Goal: Transaction & Acquisition: Obtain resource

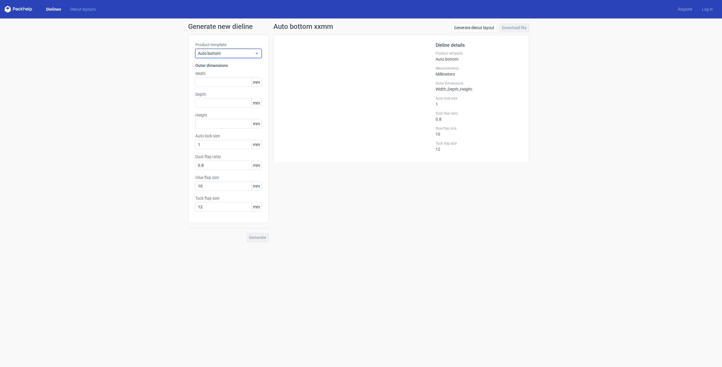
click at [233, 55] on span "Auto bottom" at bounding box center [226, 53] width 57 height 6
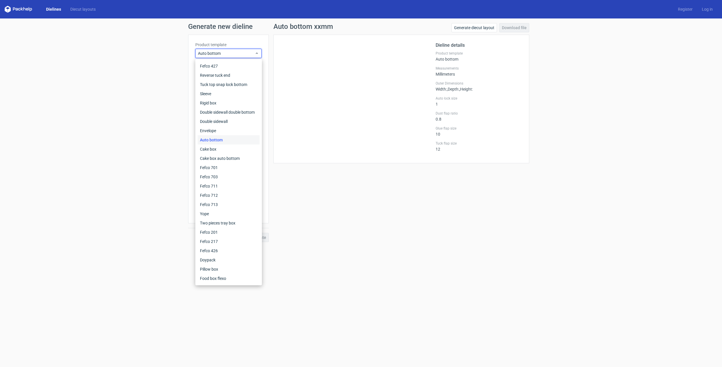
click at [349, 123] on div at bounding box center [358, 99] width 155 height 114
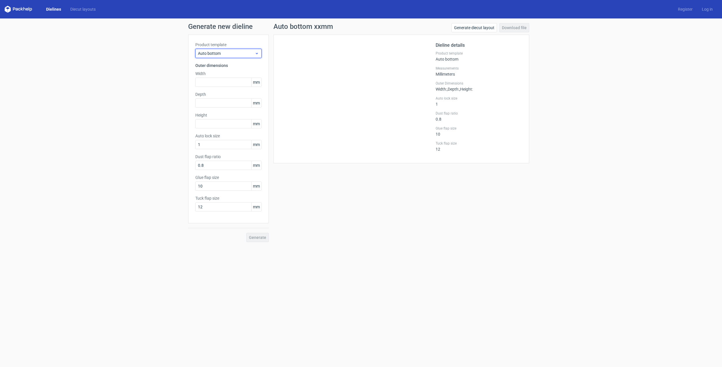
click at [230, 52] on span "Auto bottom" at bounding box center [226, 53] width 57 height 6
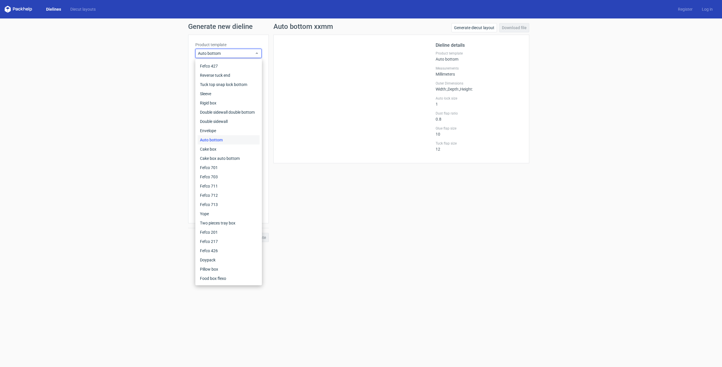
click at [50, 8] on link "Dielines" at bounding box center [54, 9] width 24 height 6
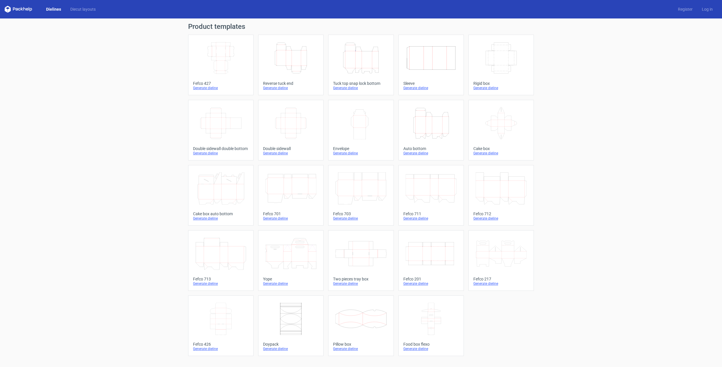
click at [219, 56] on icon "Width Depth Height" at bounding box center [220, 58] width 51 height 32
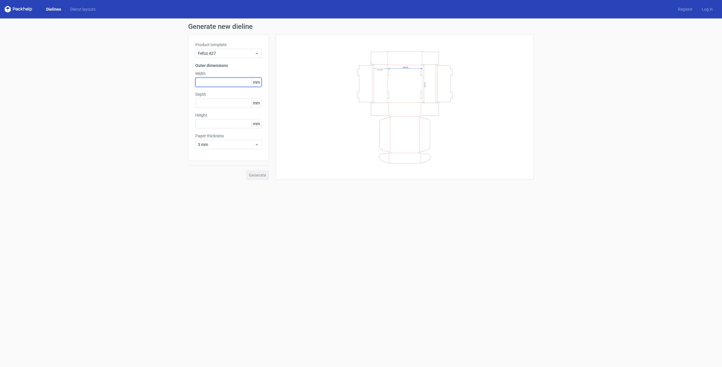
click at [211, 82] on input "text" at bounding box center [228, 82] width 66 height 9
type input "170"
click at [257, 144] on use at bounding box center [257, 144] width 2 height 1
click at [233, 167] on div "0.5 mm" at bounding box center [229, 166] width 62 height 9
click at [219, 100] on input "text" at bounding box center [228, 102] width 66 height 9
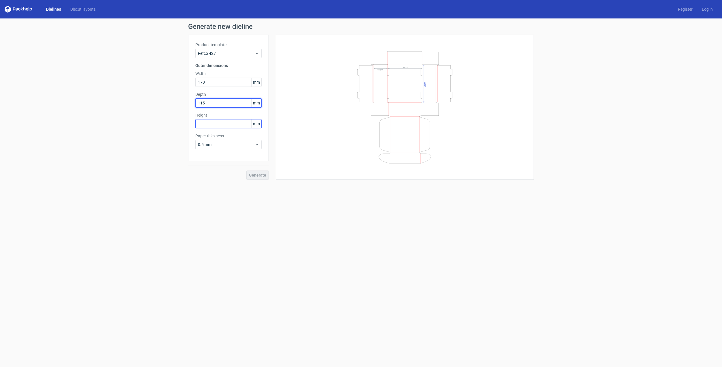
type input "115"
click at [222, 124] on input "text" at bounding box center [228, 123] width 66 height 9
type input "30"
click at [256, 174] on span "Generate" at bounding box center [257, 175] width 17 height 4
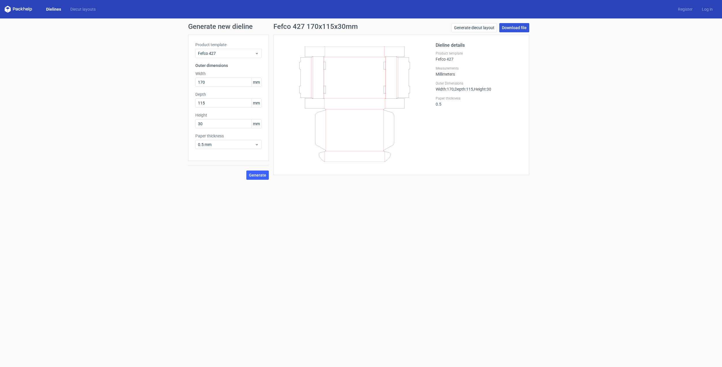
click at [515, 28] on link "Download file" at bounding box center [515, 27] width 30 height 9
click at [232, 147] on span "0.5 mm" at bounding box center [226, 145] width 57 height 6
click at [228, 158] on div "0.4 mm" at bounding box center [229, 156] width 62 height 9
click at [236, 142] on div "0.4 mm" at bounding box center [228, 144] width 66 height 9
click at [215, 191] on div "3 mm" at bounding box center [229, 193] width 62 height 9
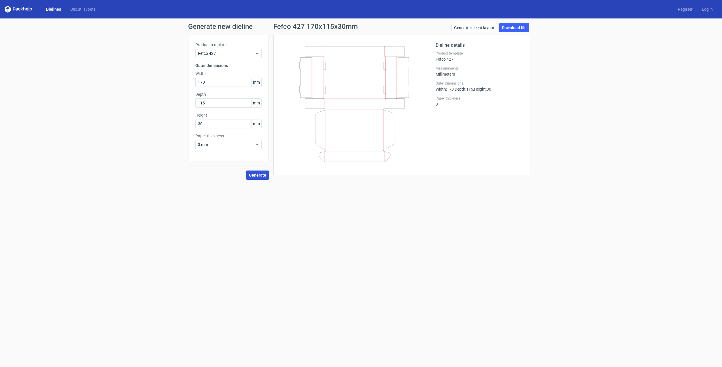
click at [263, 176] on span "Generate" at bounding box center [257, 175] width 17 height 4
click at [240, 143] on span "3 mm" at bounding box center [226, 145] width 57 height 6
drag, startPoint x: 217, startPoint y: 200, endPoint x: 220, endPoint y: 199, distance: 3.2
click at [217, 200] on div "4 mm" at bounding box center [229, 203] width 62 height 9
click at [258, 174] on span "Generate" at bounding box center [257, 175] width 17 height 4
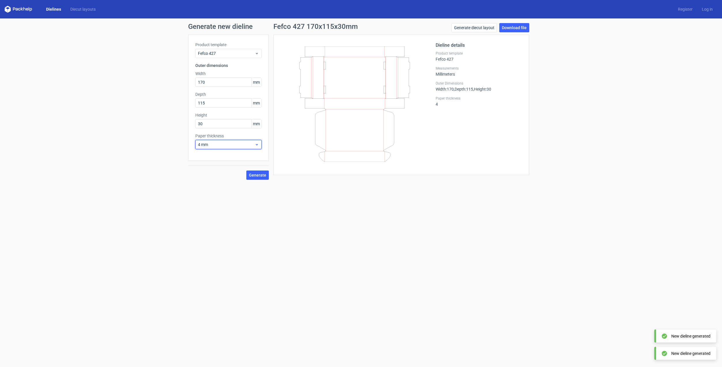
click at [238, 142] on span "4 mm" at bounding box center [226, 145] width 57 height 6
click at [231, 156] on div "0.4 mm" at bounding box center [229, 156] width 62 height 9
click at [261, 174] on span "Generate" at bounding box center [257, 175] width 17 height 4
click at [260, 53] on div "Fefco 427" at bounding box center [228, 53] width 66 height 9
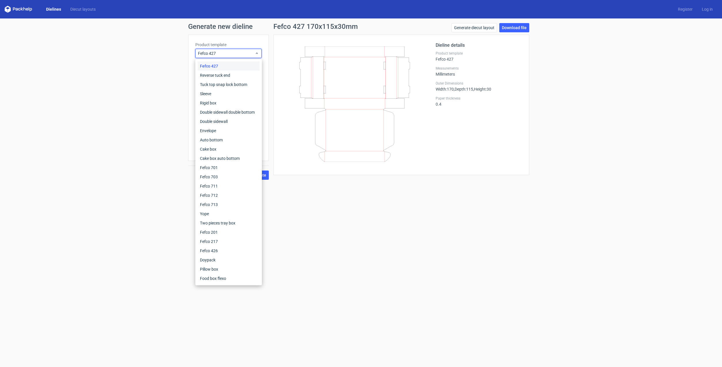
click at [580, 93] on div "Generate new dieline Product template Fefco 427 Outer dimensions Width 170 mm D…" at bounding box center [361, 101] width 722 height 166
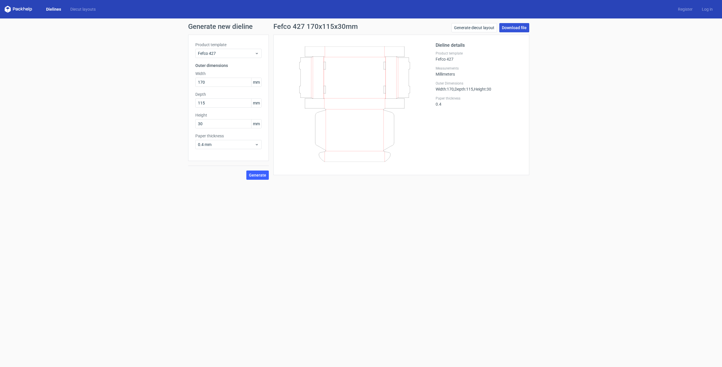
click at [513, 27] on link "Download file" at bounding box center [515, 27] width 30 height 9
click at [240, 142] on span "0.4 mm" at bounding box center [226, 145] width 57 height 6
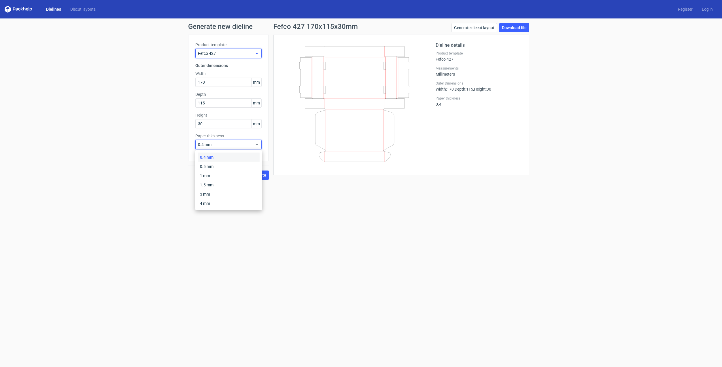
click at [239, 52] on span "Fefco 427" at bounding box center [226, 53] width 57 height 6
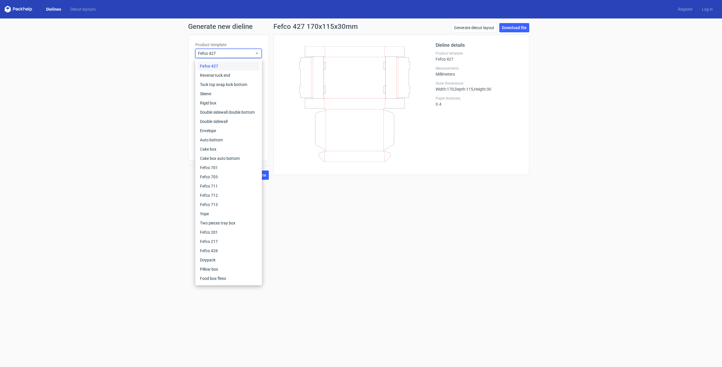
click at [53, 10] on link "Dielines" at bounding box center [54, 9] width 24 height 6
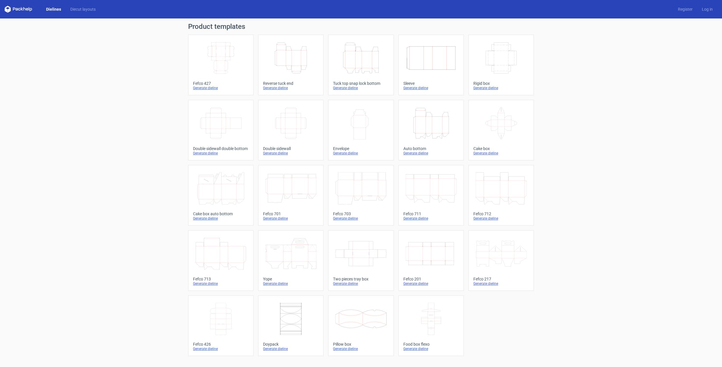
click at [361, 62] on icon "Height Depth Width" at bounding box center [361, 58] width 51 height 32
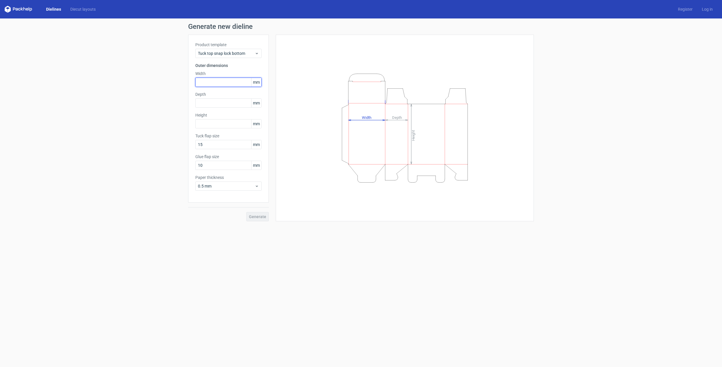
click at [223, 78] on input "text" at bounding box center [228, 82] width 66 height 9
type input "170"
type input "115"
type input "30"
click at [226, 145] on input "15" at bounding box center [228, 144] width 66 height 9
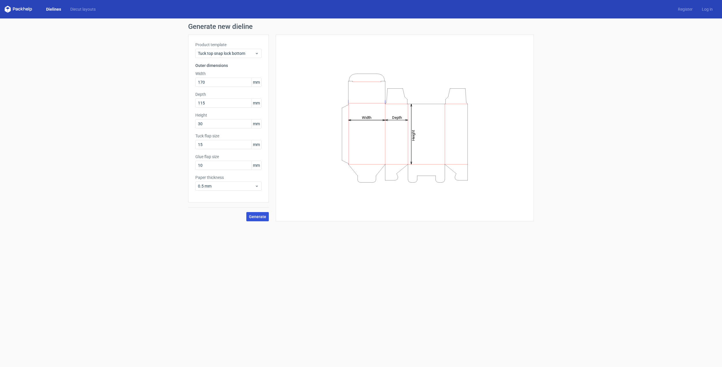
click at [259, 216] on span "Generate" at bounding box center [257, 216] width 17 height 4
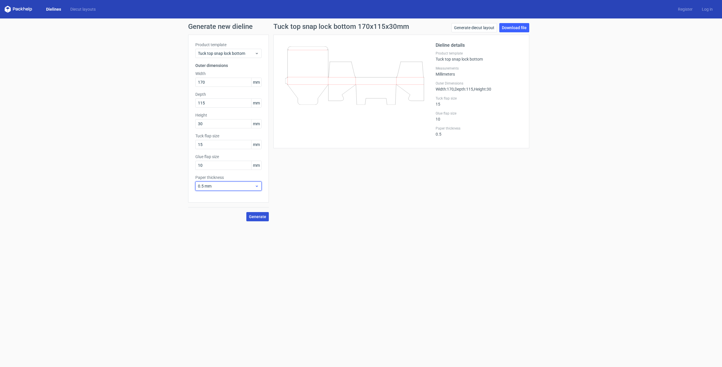
click at [250, 185] on span "0.5 mm" at bounding box center [226, 186] width 57 height 6
click at [350, 187] on div "Tuck top snap lock bottom 170x115x30mm Generate diecut layout Download file Die…" at bounding box center [401, 122] width 265 height 198
click at [517, 28] on link "Download file" at bounding box center [515, 27] width 30 height 9
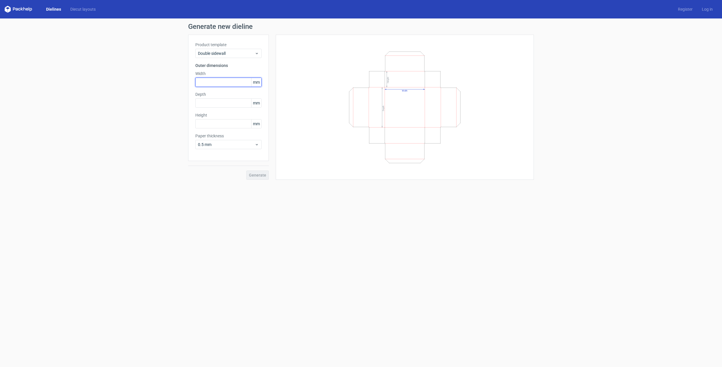
click at [223, 80] on input "text" at bounding box center [228, 82] width 66 height 9
type input "170"
click at [222, 102] on div "Depth mm" at bounding box center [228, 99] width 66 height 16
click at [221, 105] on input "text" at bounding box center [228, 102] width 66 height 9
type input "115"
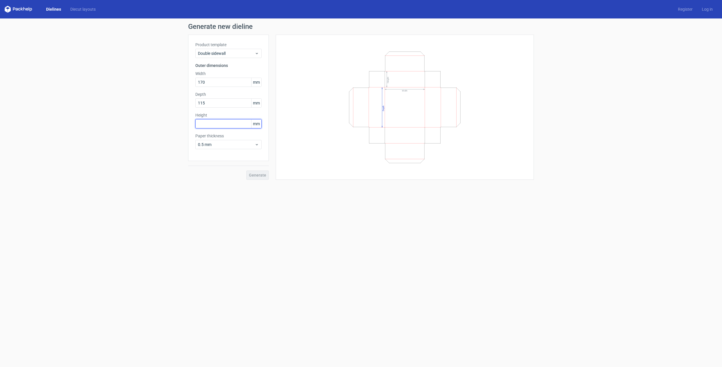
click at [212, 123] on input "text" at bounding box center [228, 123] width 66 height 9
type input "30"
click at [257, 173] on span "Generate" at bounding box center [257, 175] width 17 height 4
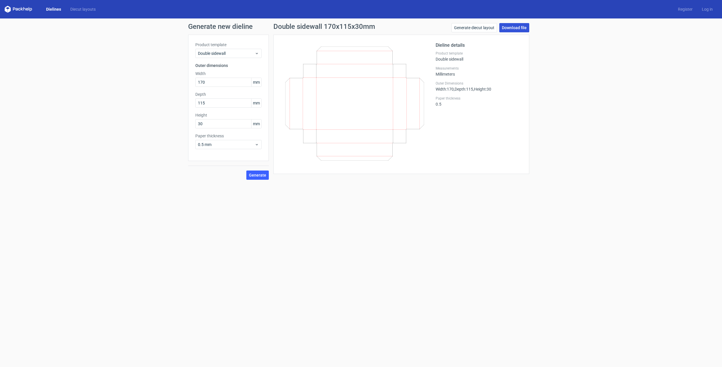
click at [519, 29] on link "Download file" at bounding box center [515, 27] width 30 height 9
